Goal: Transaction & Acquisition: Purchase product/service

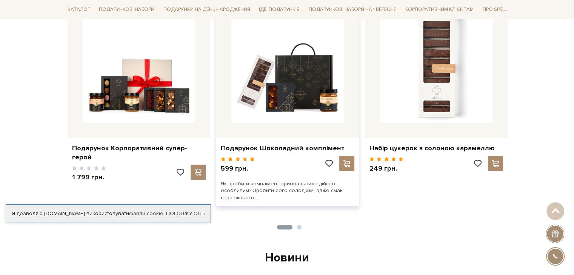
scroll to position [339, 0]
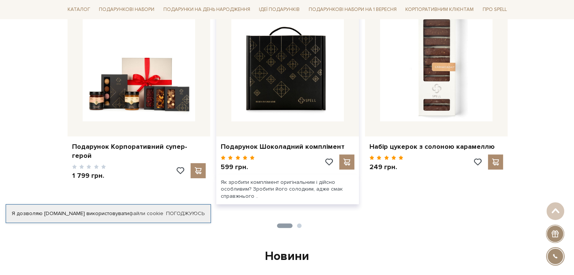
click at [290, 91] on img at bounding box center [287, 65] width 112 height 112
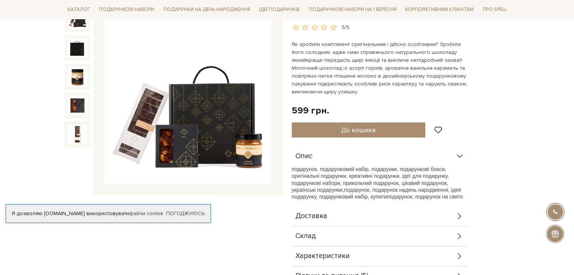
scroll to position [75, 0]
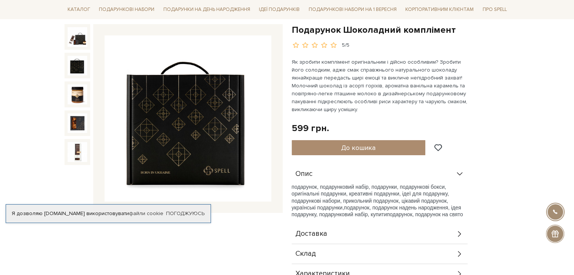
click at [75, 61] on img at bounding box center [77, 66] width 20 height 20
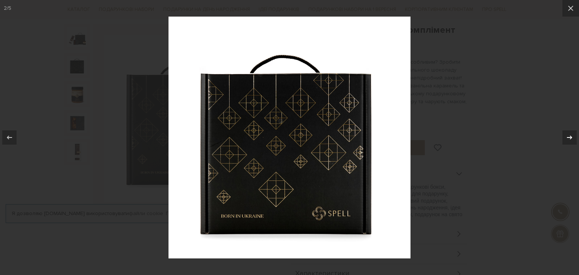
click at [571, 135] on icon at bounding box center [569, 137] width 9 height 9
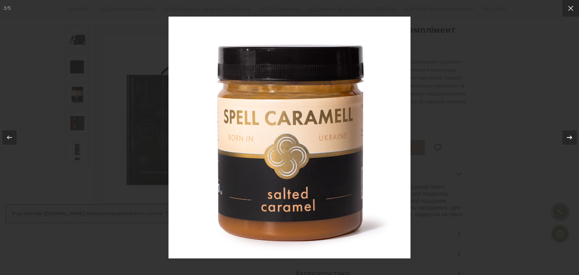
click at [571, 135] on icon at bounding box center [569, 137] width 9 height 9
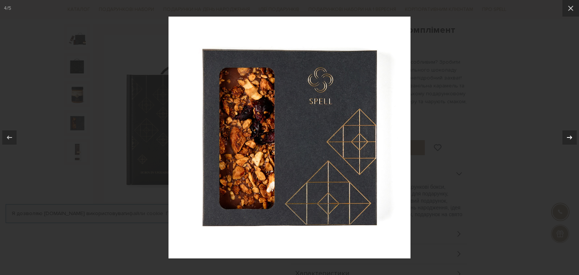
click at [571, 135] on icon at bounding box center [569, 137] width 9 height 9
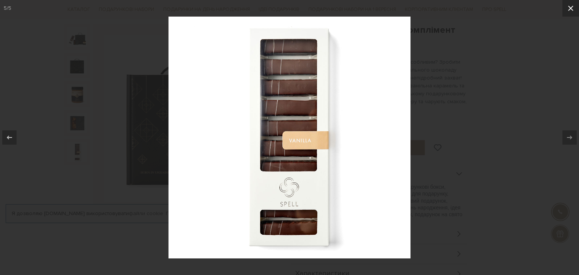
click at [573, 12] on icon at bounding box center [570, 8] width 9 height 9
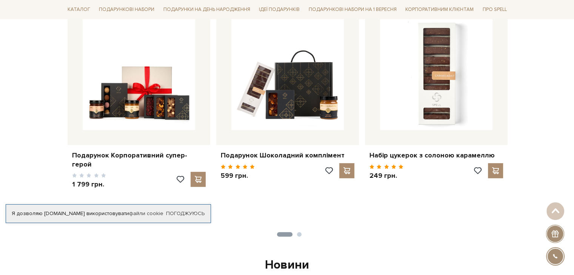
scroll to position [339, 0]
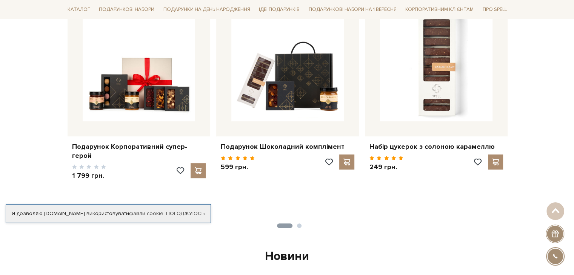
click at [298, 225] on button "2" at bounding box center [299, 226] width 5 height 5
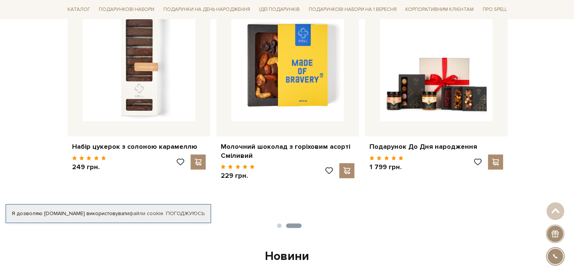
click at [278, 225] on button "1" at bounding box center [279, 226] width 5 height 5
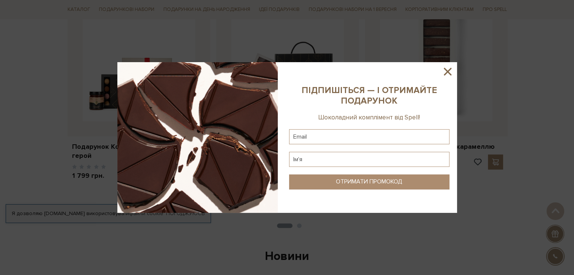
drag, startPoint x: 446, startPoint y: 72, endPoint x: 450, endPoint y: 79, distance: 7.9
click at [446, 72] on icon at bounding box center [447, 71] width 13 height 13
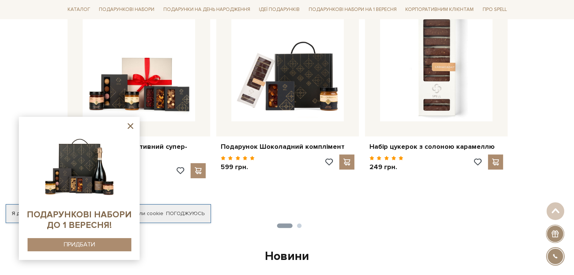
click at [130, 127] on icon at bounding box center [130, 126] width 6 height 6
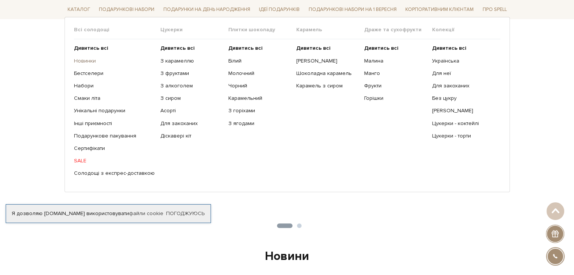
click at [91, 60] on link "Новинки" at bounding box center [114, 60] width 81 height 7
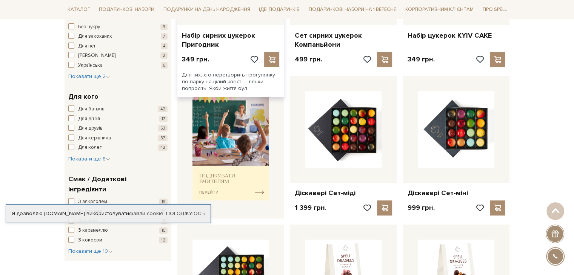
scroll to position [38, 0]
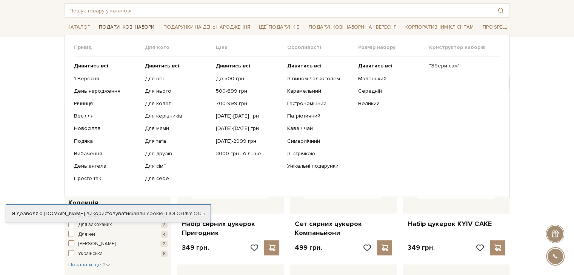
click at [118, 26] on link "Подарункові набори" at bounding box center [126, 27] width 61 height 12
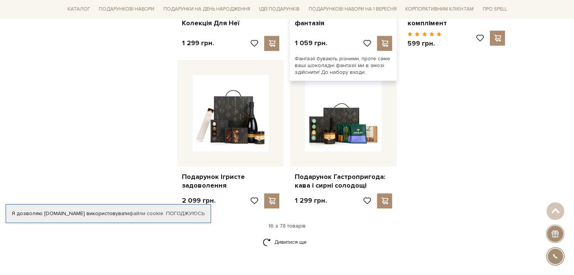
scroll to position [980, 0]
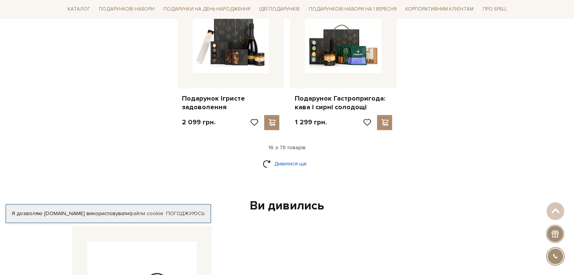
click at [294, 165] on link "Дивитися ще" at bounding box center [286, 163] width 49 height 13
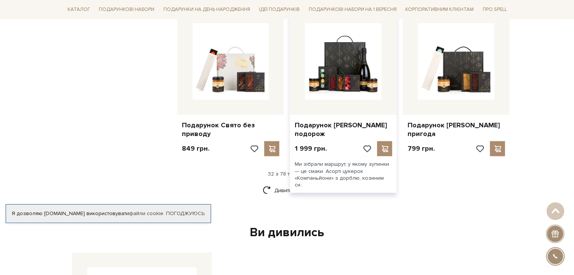
scroll to position [1735, 0]
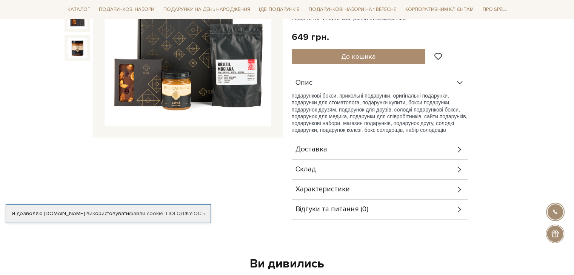
scroll to position [75, 0]
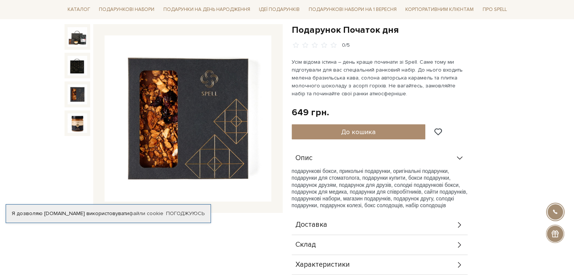
click at [75, 98] on img at bounding box center [77, 94] width 20 height 20
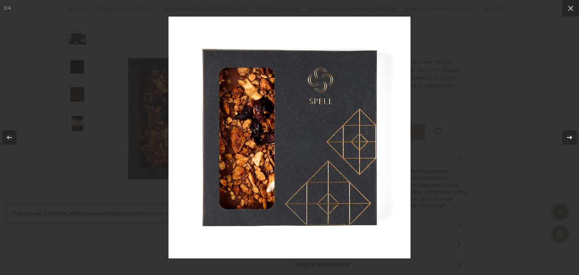
click at [570, 138] on icon at bounding box center [569, 138] width 5 height 4
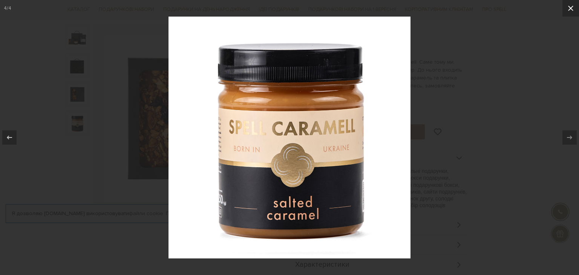
click at [571, 6] on icon at bounding box center [570, 8] width 9 height 9
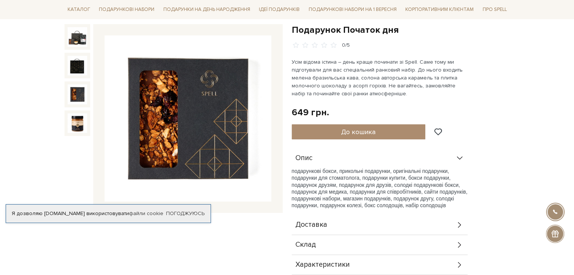
click at [81, 97] on img at bounding box center [77, 94] width 20 height 20
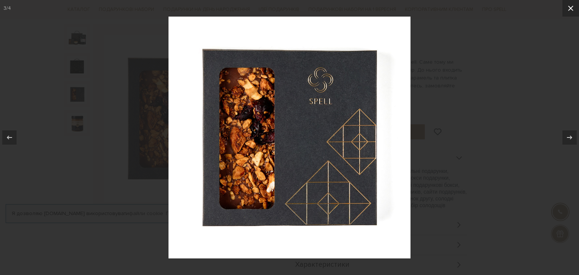
click at [573, 11] on icon at bounding box center [570, 8] width 9 height 9
